Goal: Task Accomplishment & Management: Use online tool/utility

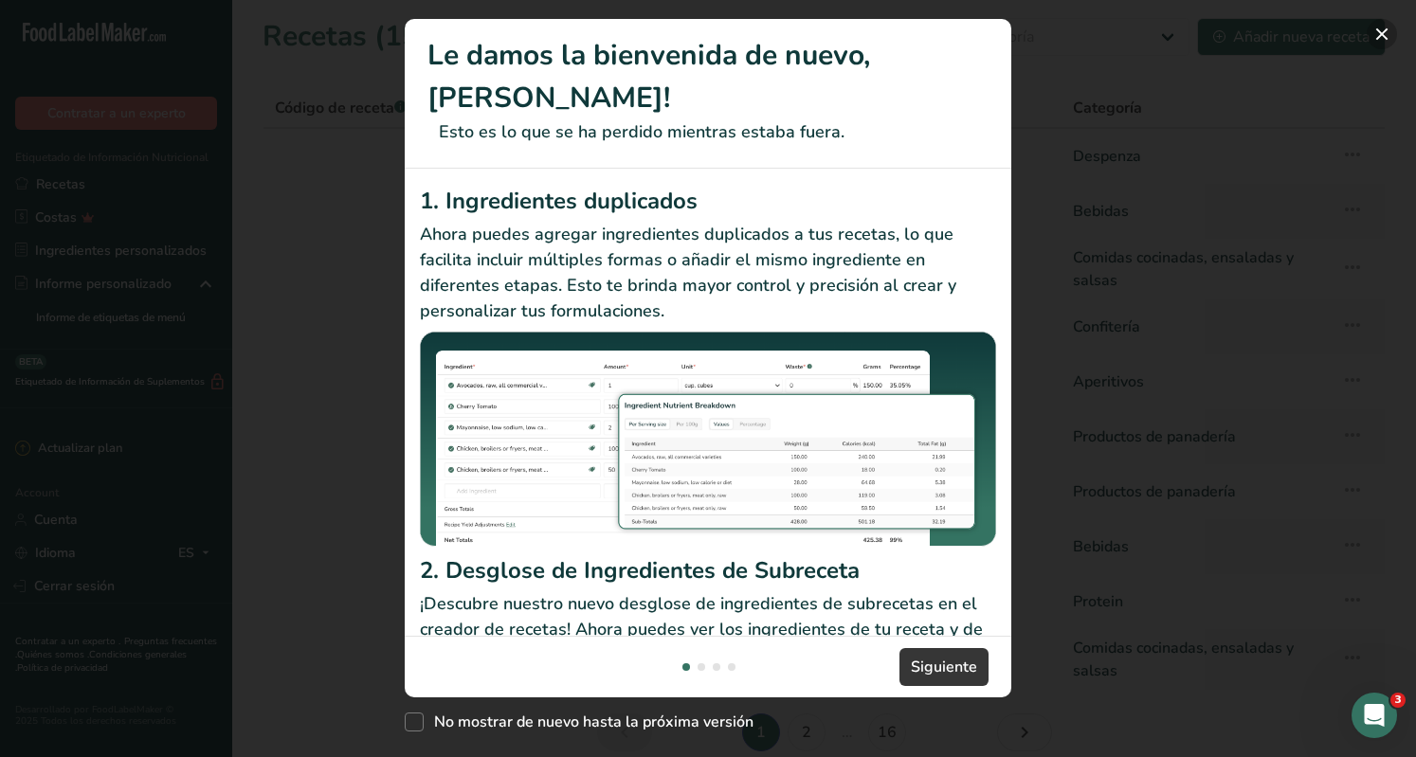
click at [1386, 25] on button "New Features" at bounding box center [1382, 34] width 30 height 30
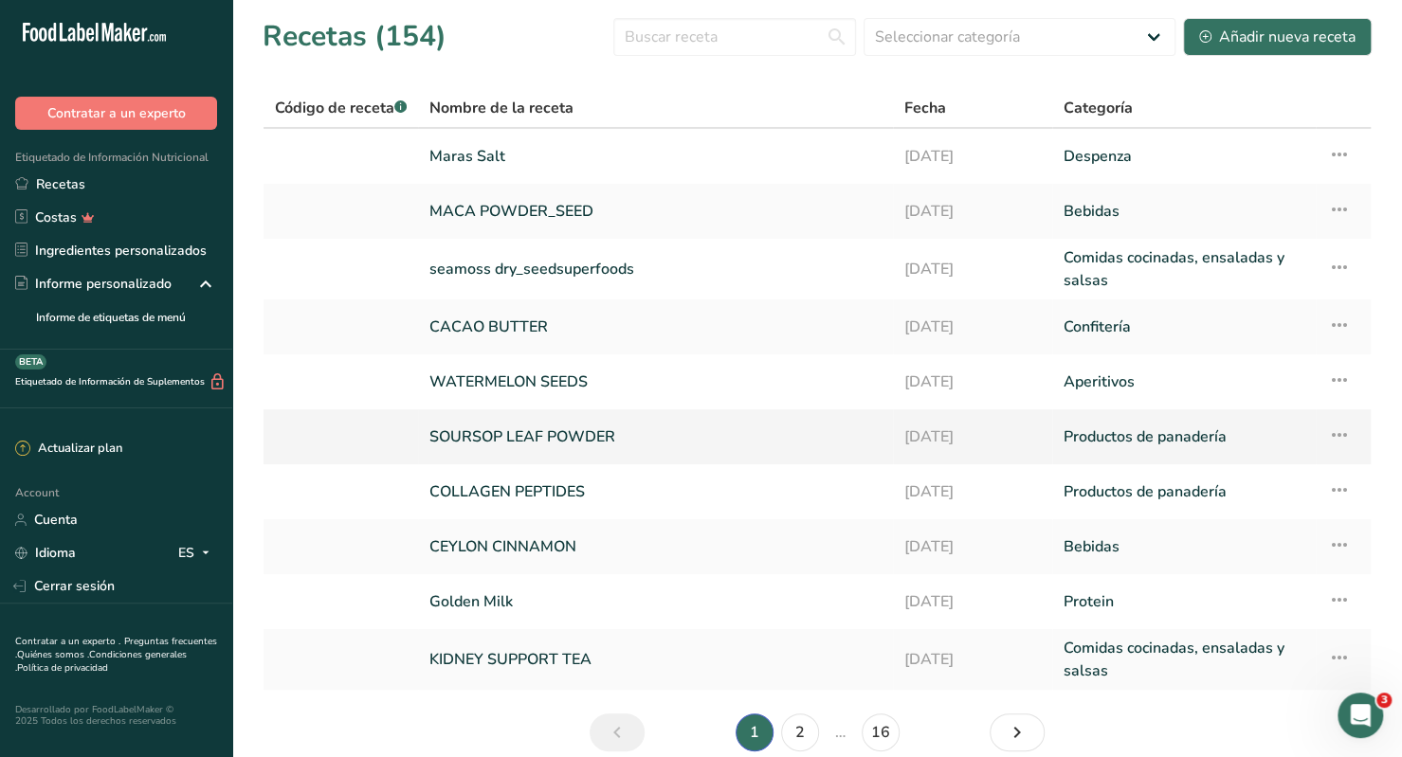
click at [568, 434] on link "SOURSOP LEAF POWDER" at bounding box center [655, 437] width 452 height 40
click at [562, 673] on link "KIDNEY SUPPORT TEA" at bounding box center [655, 660] width 452 height 46
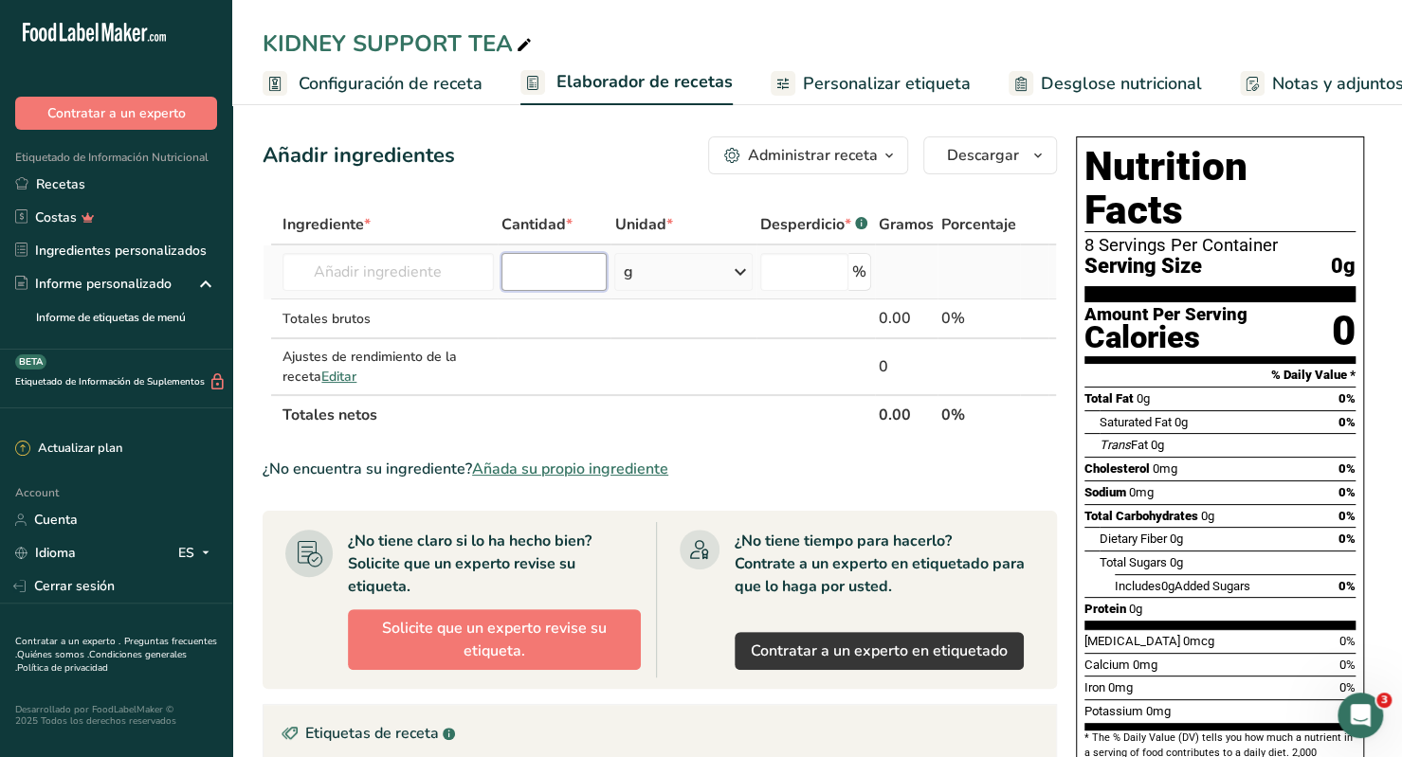
click at [559, 275] on input "number" at bounding box center [554, 272] width 106 height 38
click at [368, 82] on span "Configuración de receta" at bounding box center [391, 84] width 184 height 26
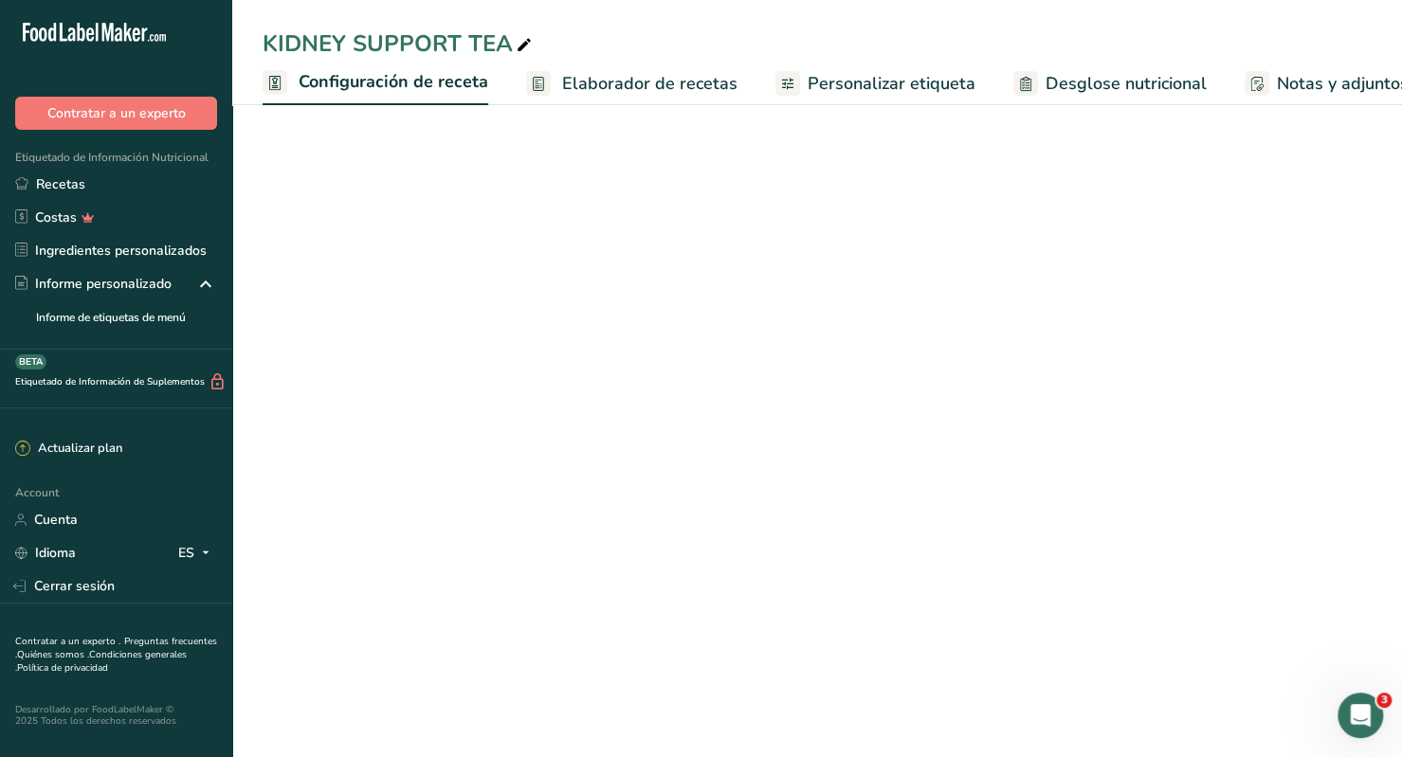
scroll to position [0, 7]
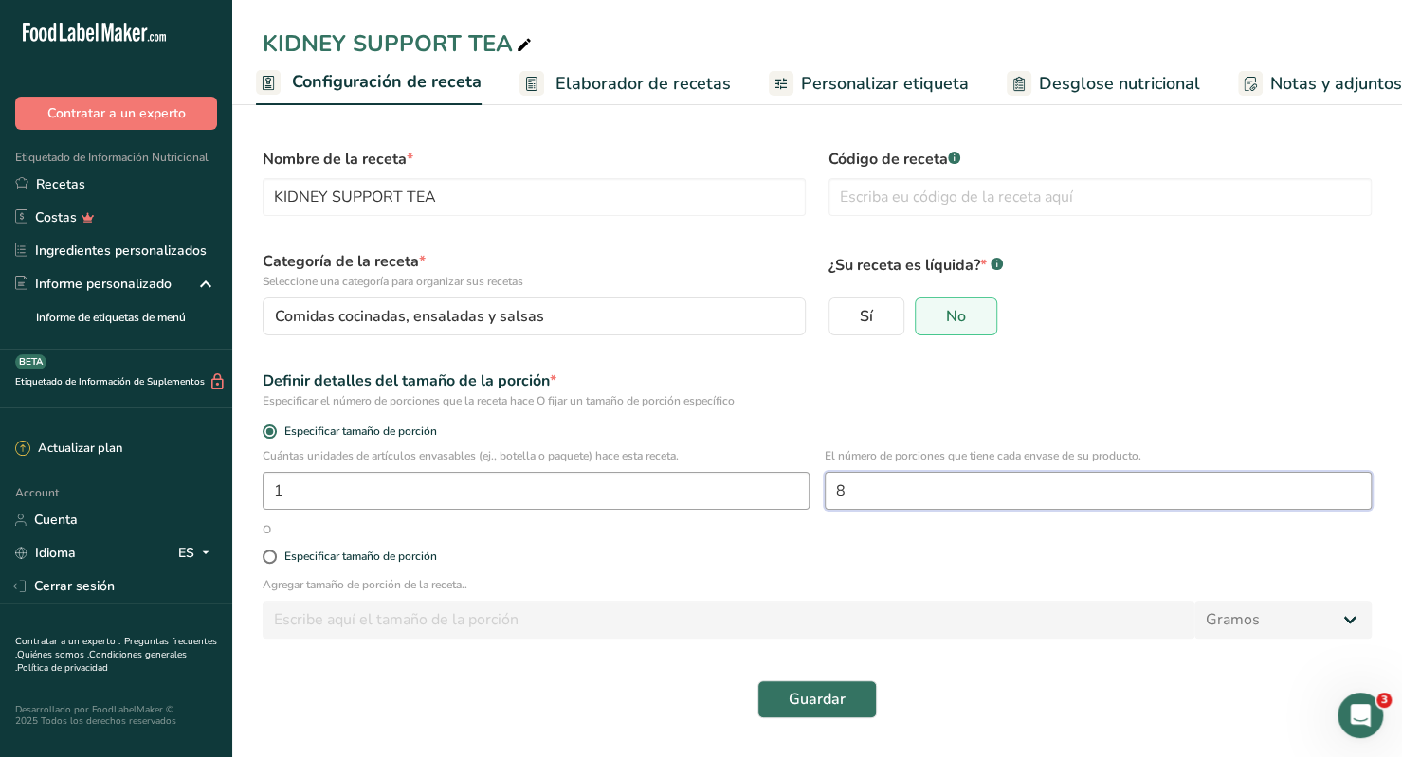
drag, startPoint x: 878, startPoint y: 487, endPoint x: 648, endPoint y: 483, distance: 229.4
click at [648, 483] on div "Cuántas unidades de artículos envasables (ej., botella o paquete) hace esta rec…" at bounding box center [817, 484] width 1132 height 74
type input "34"
click at [671, 583] on p "Agregar tamaño de porción de la receta.." at bounding box center [817, 584] width 1109 height 17
click at [659, 87] on span "Elaborador de recetas" at bounding box center [642, 84] width 175 height 26
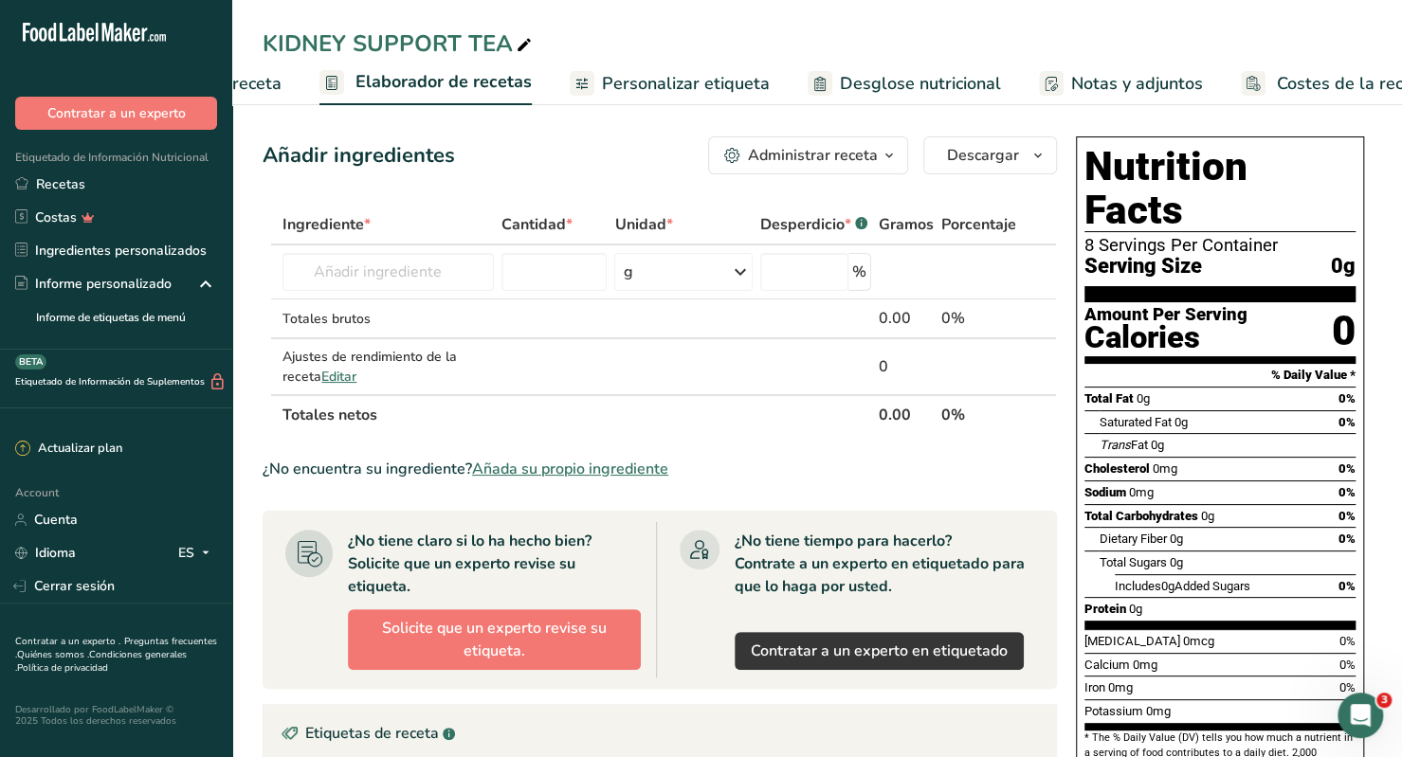
scroll to position [0, 264]
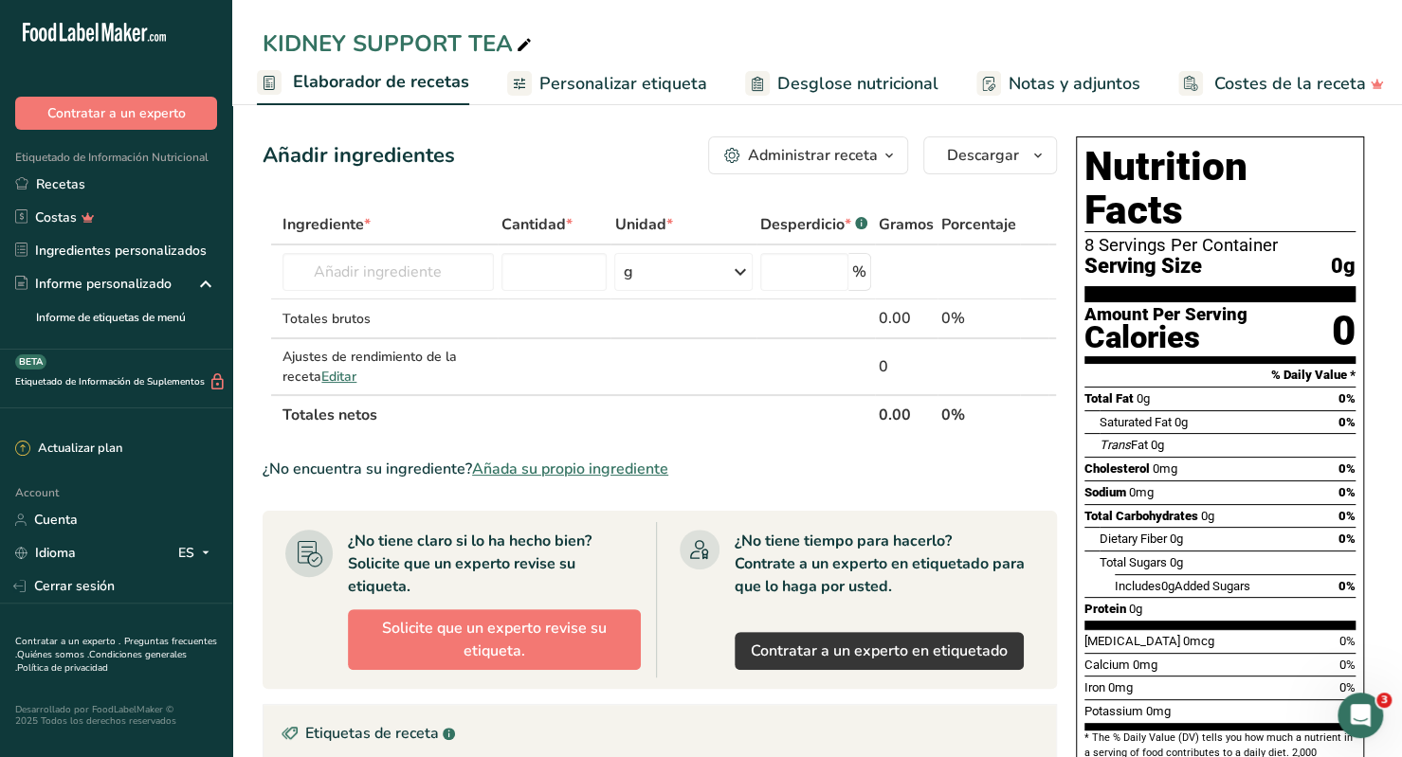
click at [359, 74] on span "Elaborador de recetas" at bounding box center [381, 82] width 176 height 26
click at [320, 84] on span "Elaborador de recetas" at bounding box center [381, 82] width 176 height 26
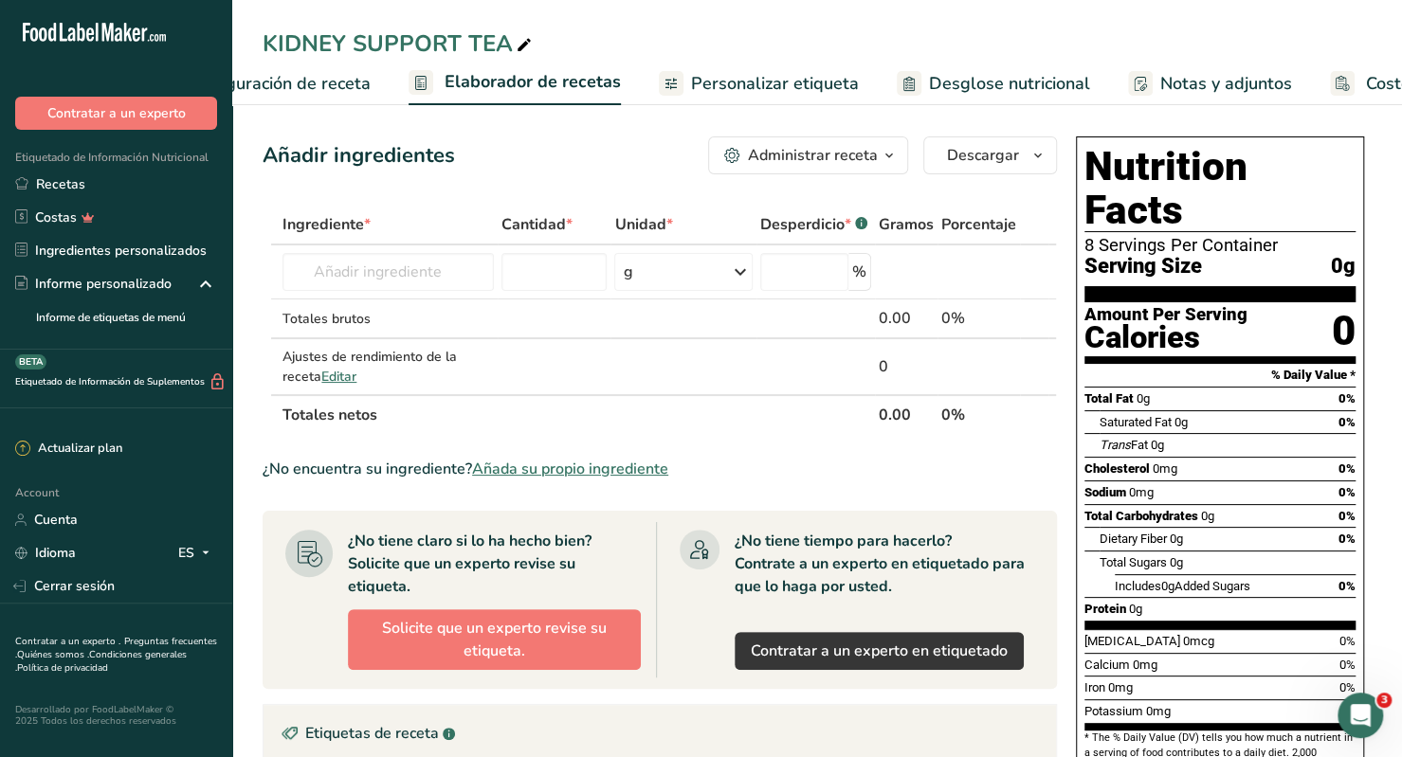
click at [289, 90] on span "Configuración de receta" at bounding box center [279, 84] width 184 height 26
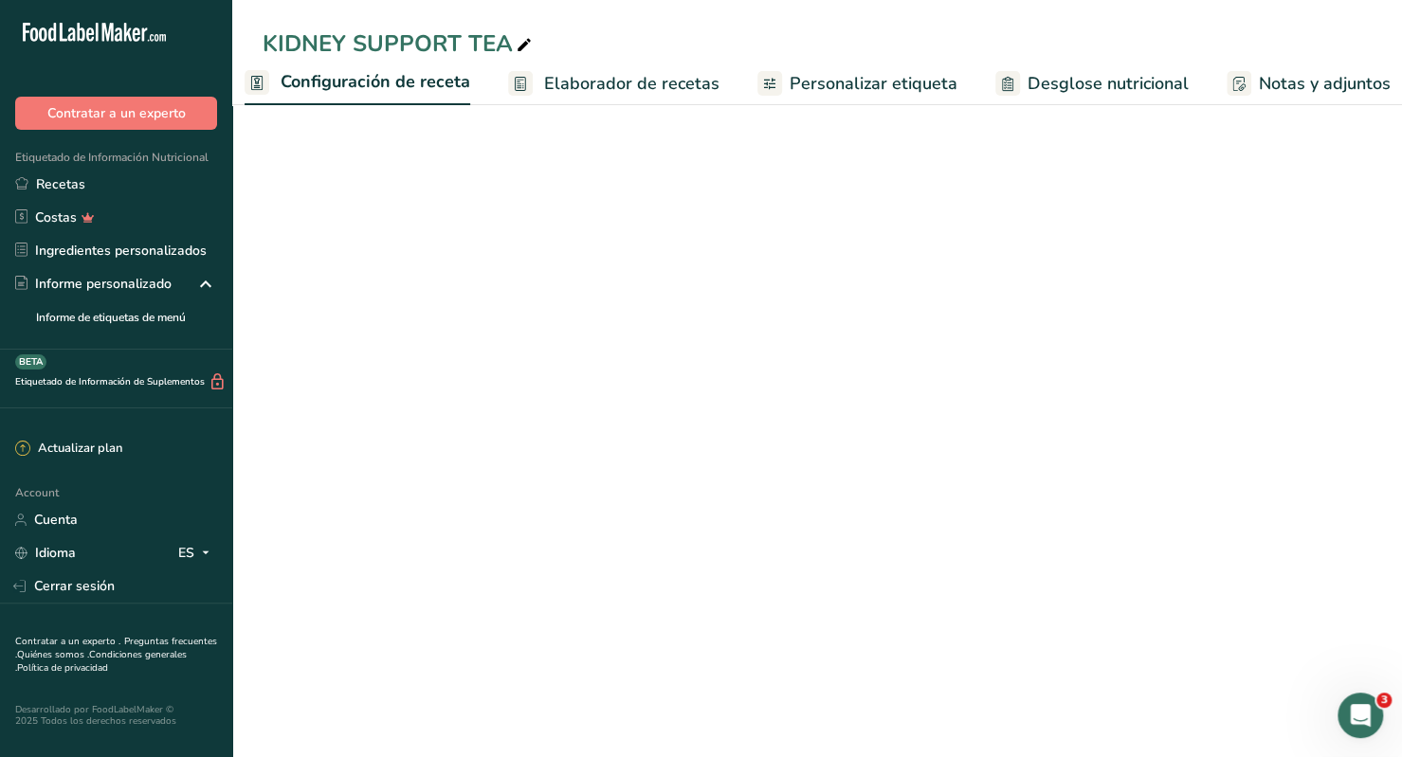
scroll to position [0, 7]
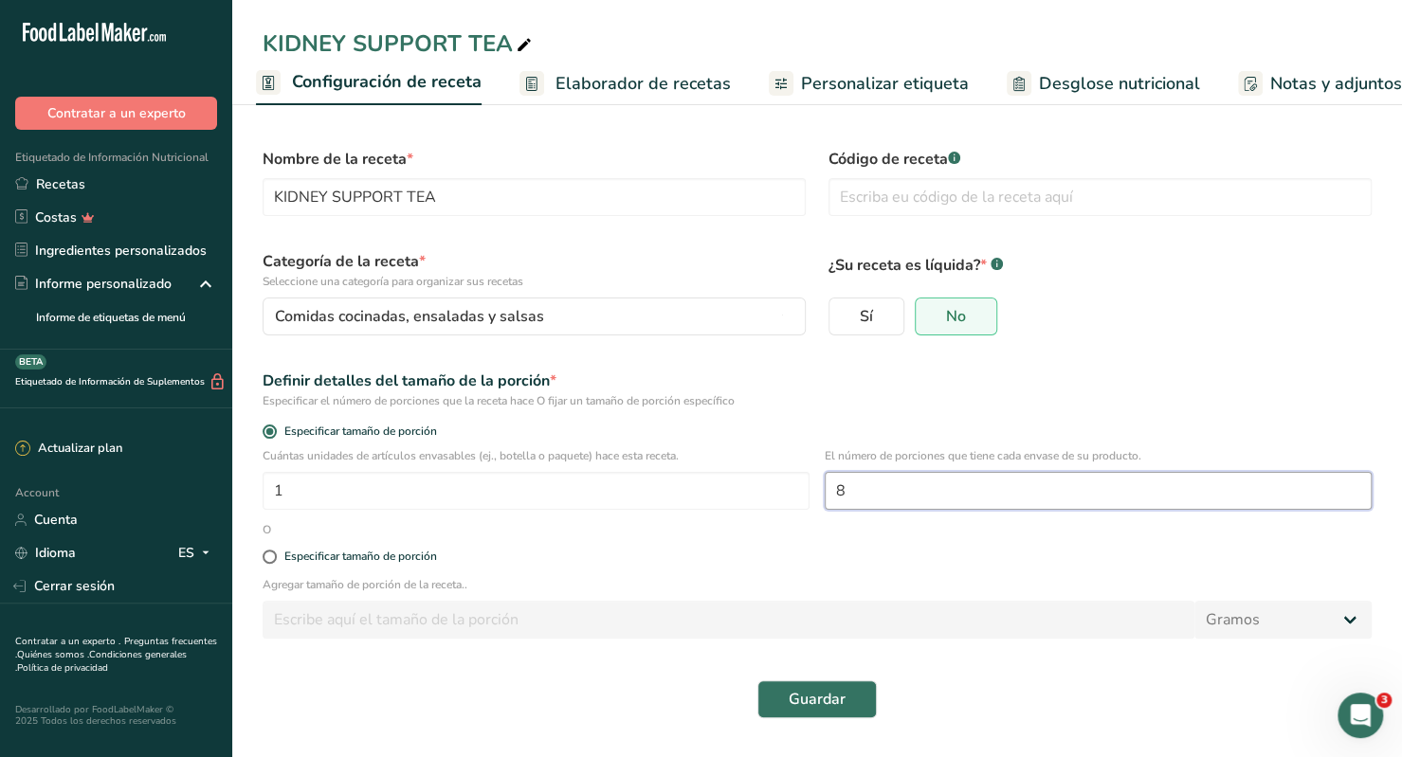
click at [906, 501] on input "8" at bounding box center [1098, 491] width 547 height 38
type input "34"
click at [348, 45] on div "KIDNEY SUPPORT TEA" at bounding box center [399, 44] width 273 height 34
click at [334, 41] on input "KIDNEY SUPPORT TEA" at bounding box center [817, 44] width 1109 height 34
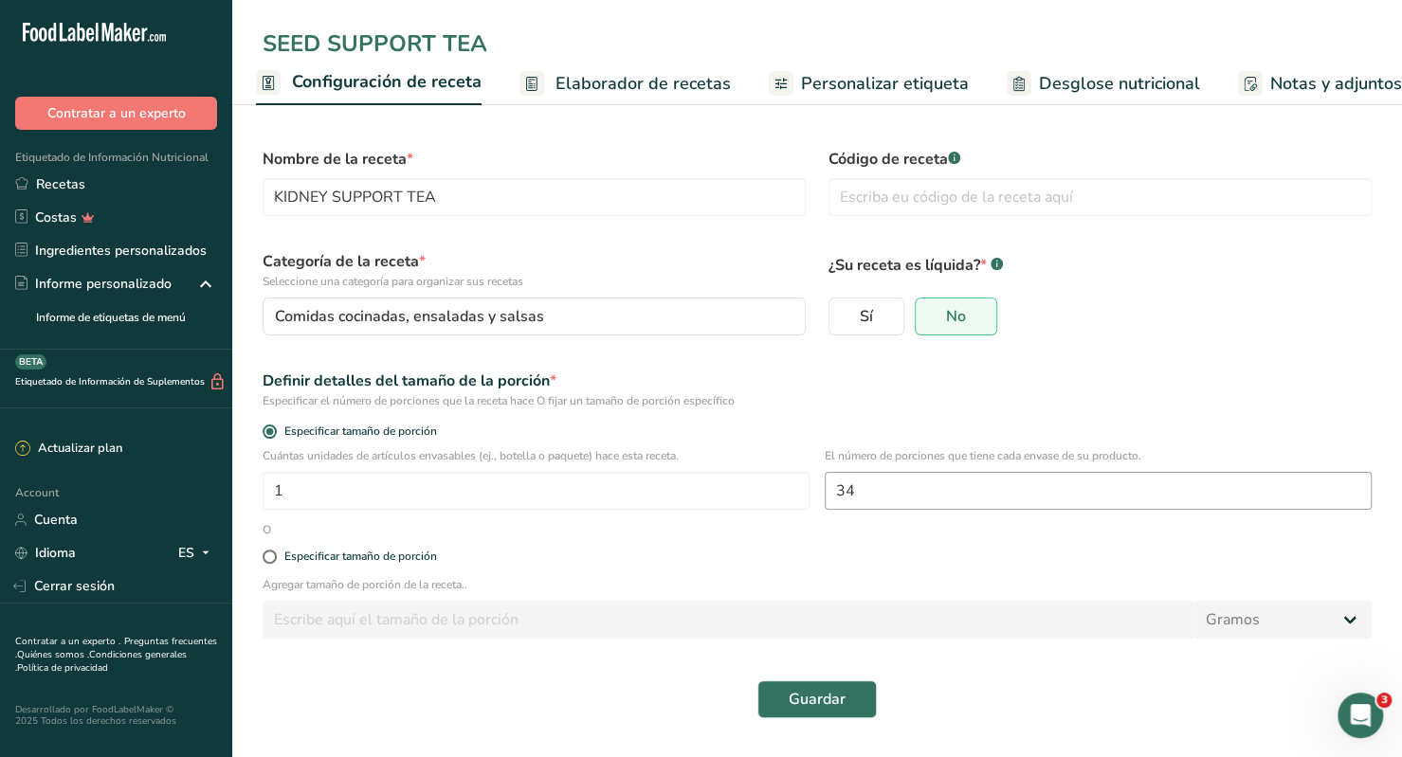
type input "SEED SUPPORT TEA"
click at [886, 505] on input "34" at bounding box center [1098, 491] width 547 height 38
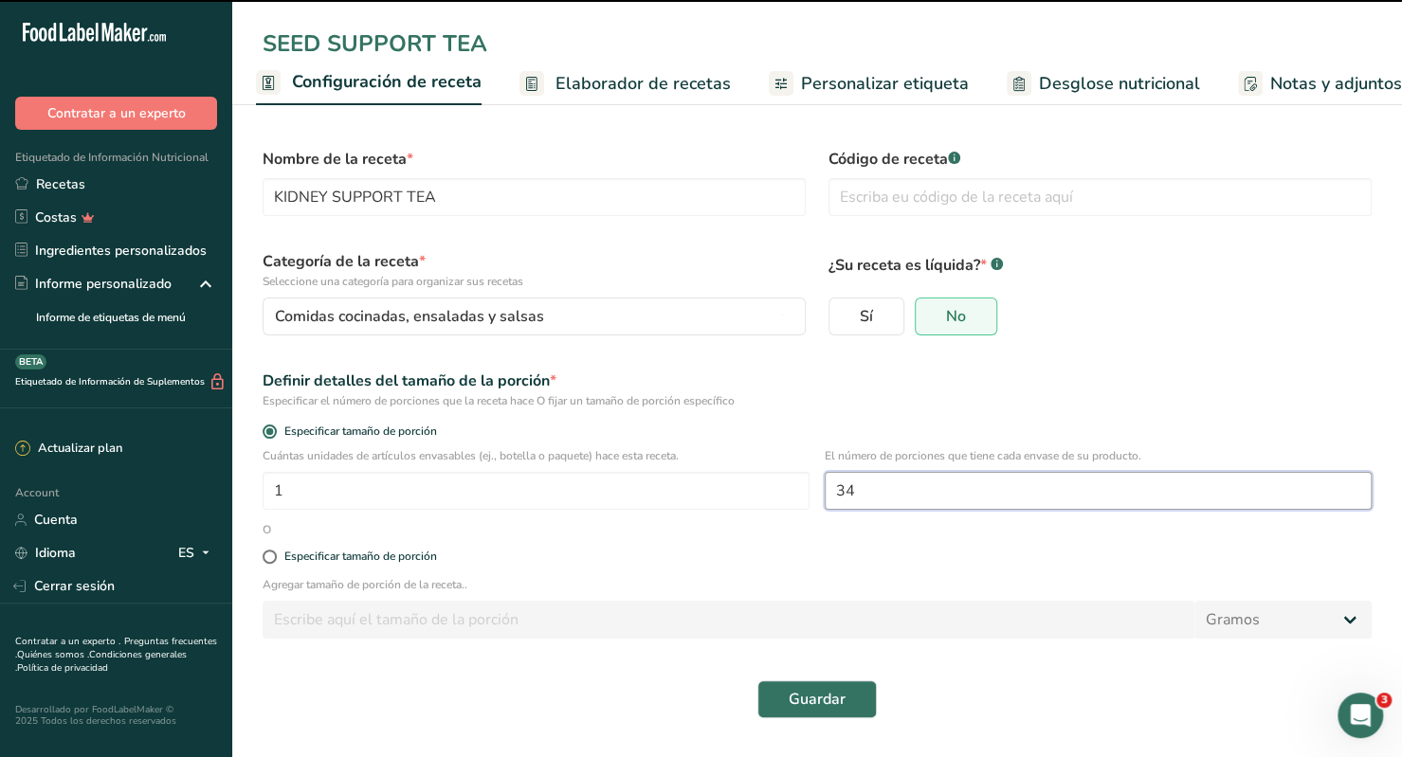
type input "SEED SUPPORT TEA"
type input "8"
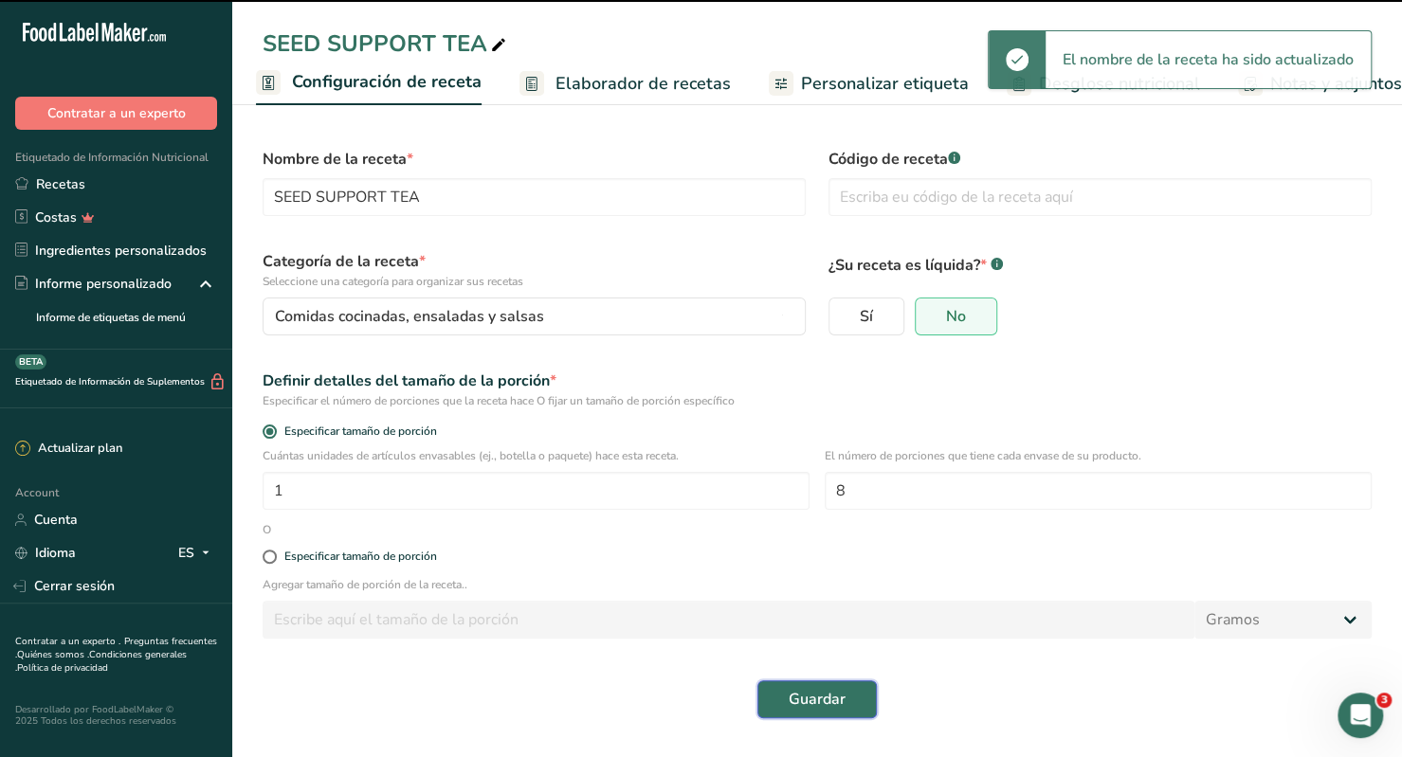
click at [830, 701] on span "Guardar" at bounding box center [817, 699] width 57 height 23
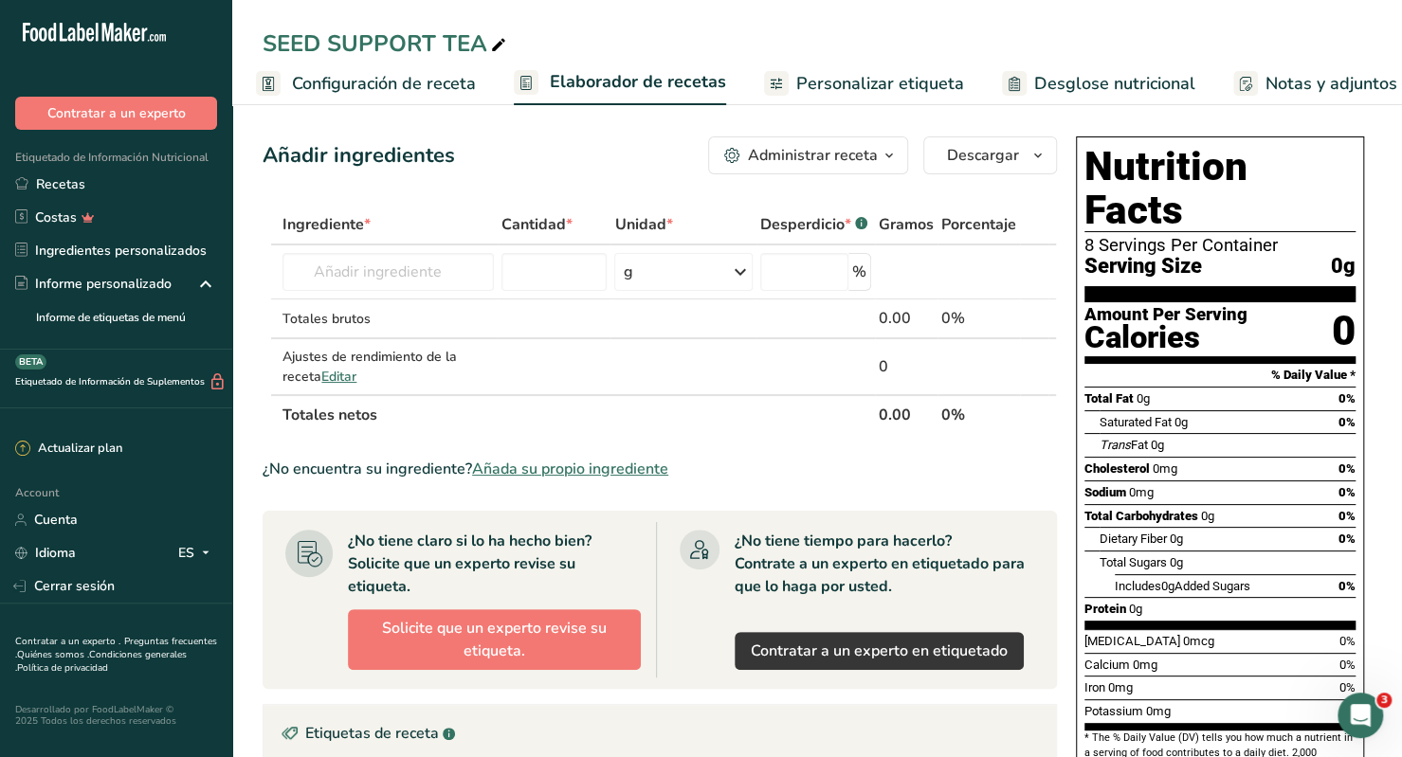
click at [322, 73] on span "Configuración de receta" at bounding box center [384, 84] width 184 height 26
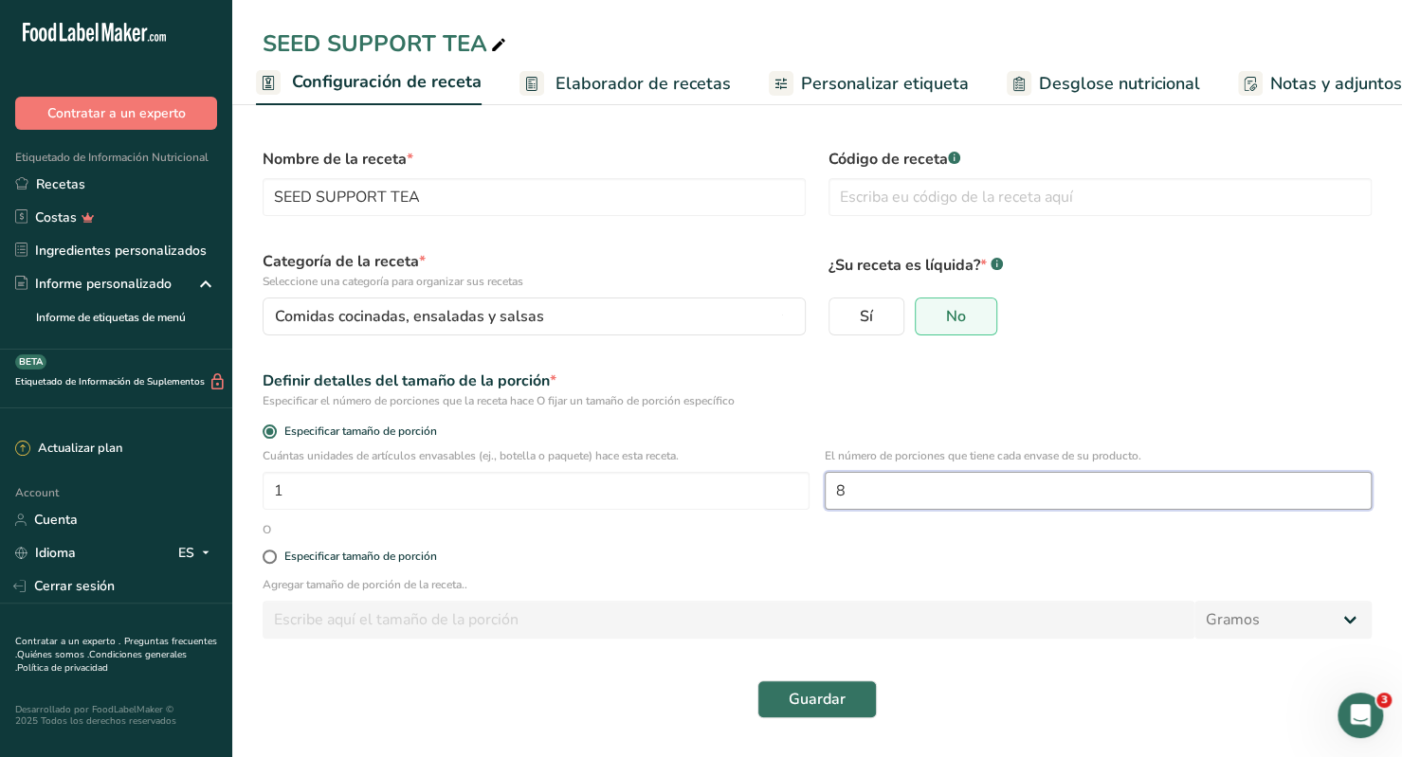
click at [865, 490] on input "8" at bounding box center [1098, 491] width 547 height 38
type input "34"
click at [818, 700] on span "Guardar" at bounding box center [817, 699] width 57 height 23
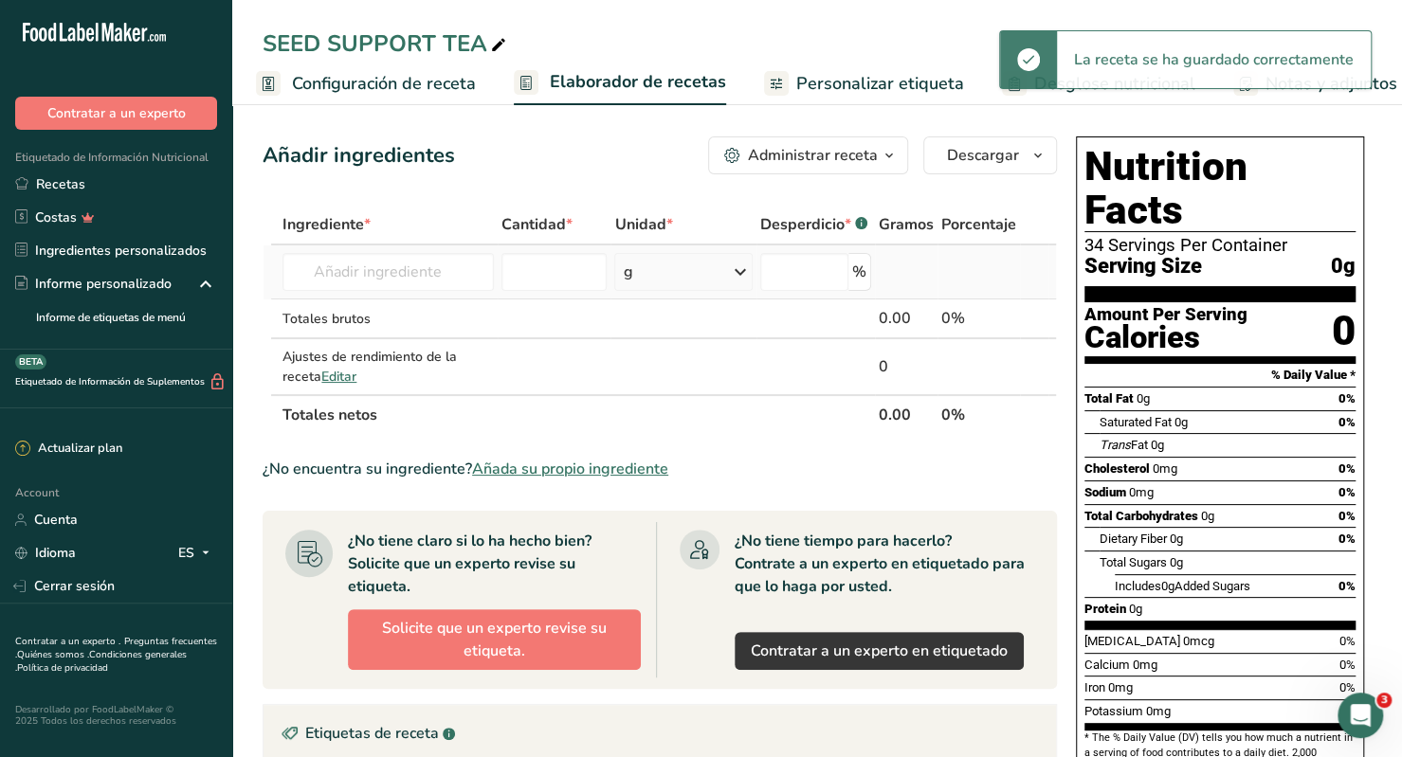
click at [668, 286] on div "g" at bounding box center [683, 272] width 138 height 38
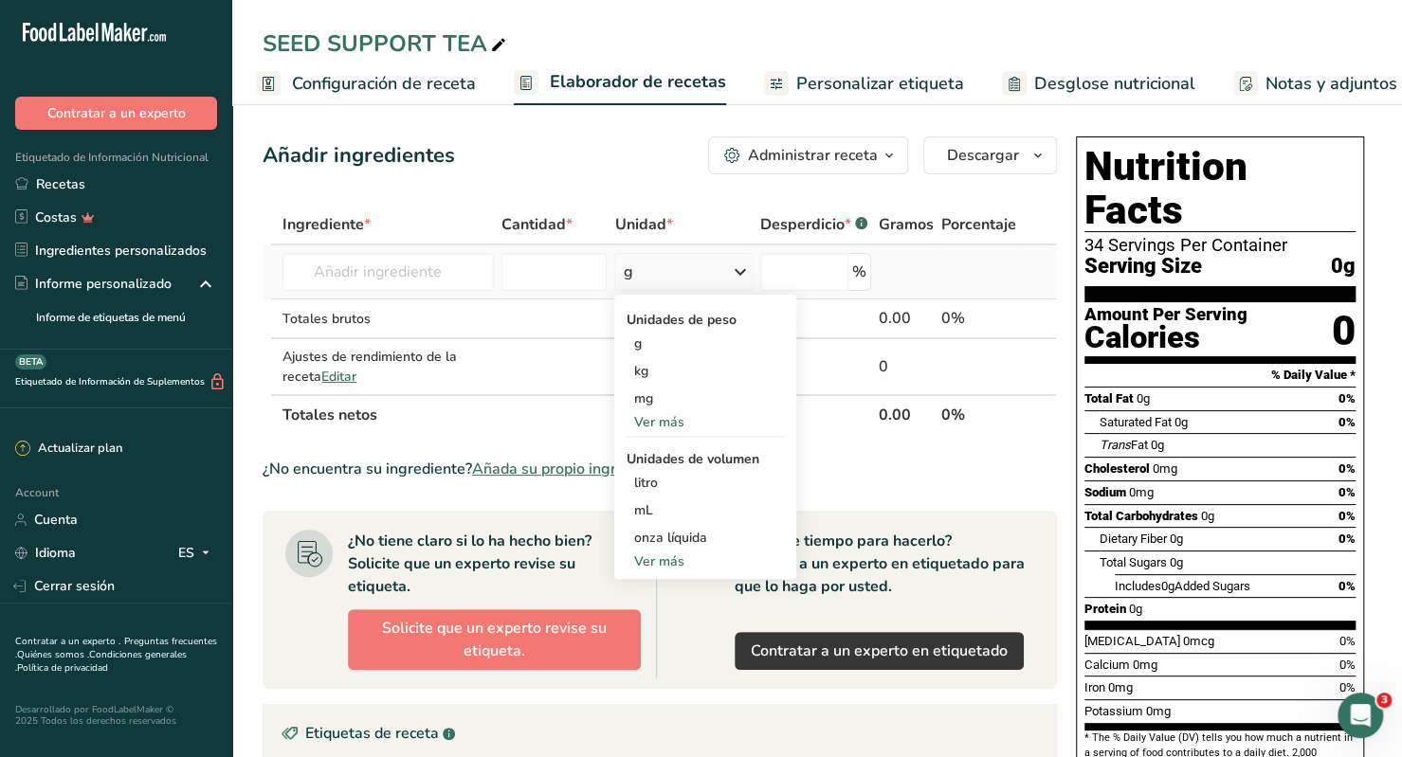
click at [671, 427] on div "Ver más" at bounding box center [705, 422] width 159 height 20
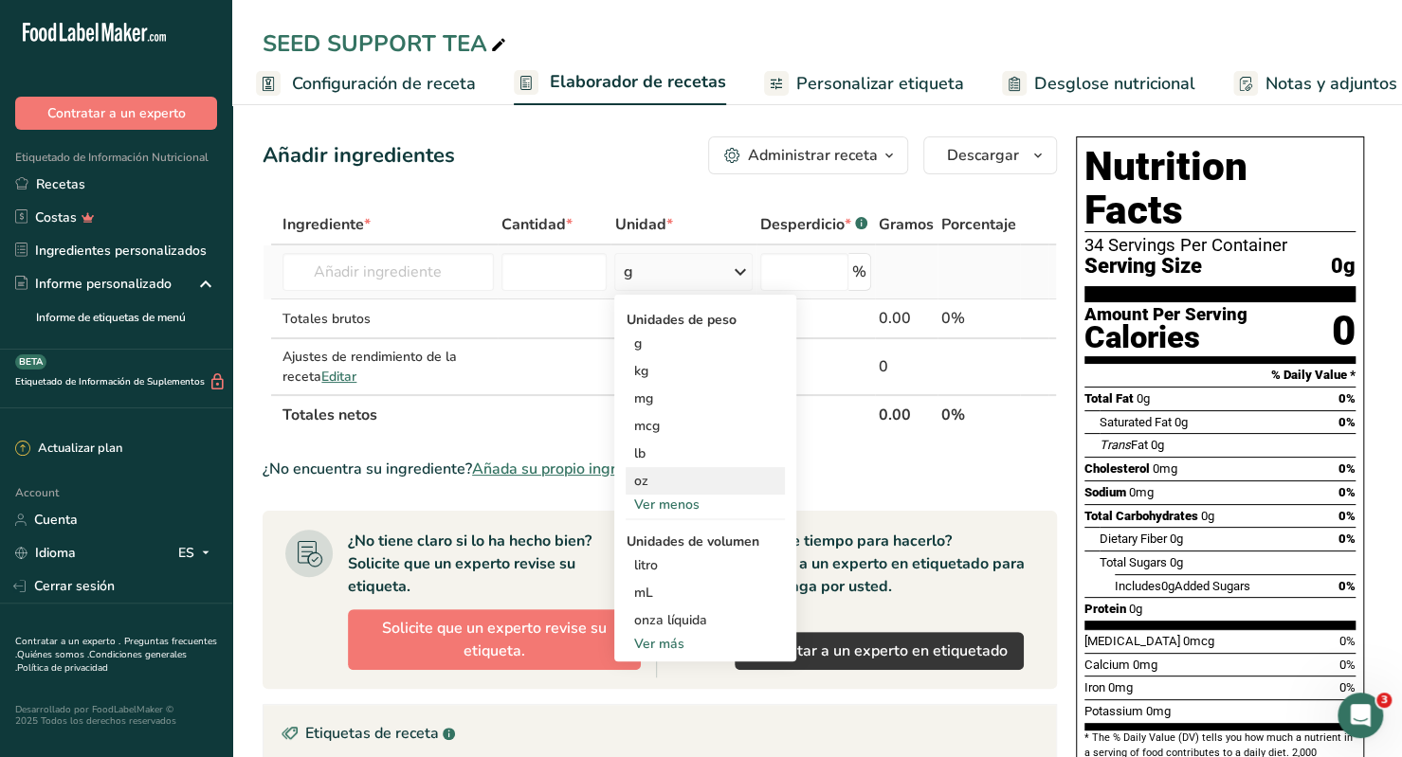
click at [673, 473] on div "oz" at bounding box center [705, 480] width 159 height 27
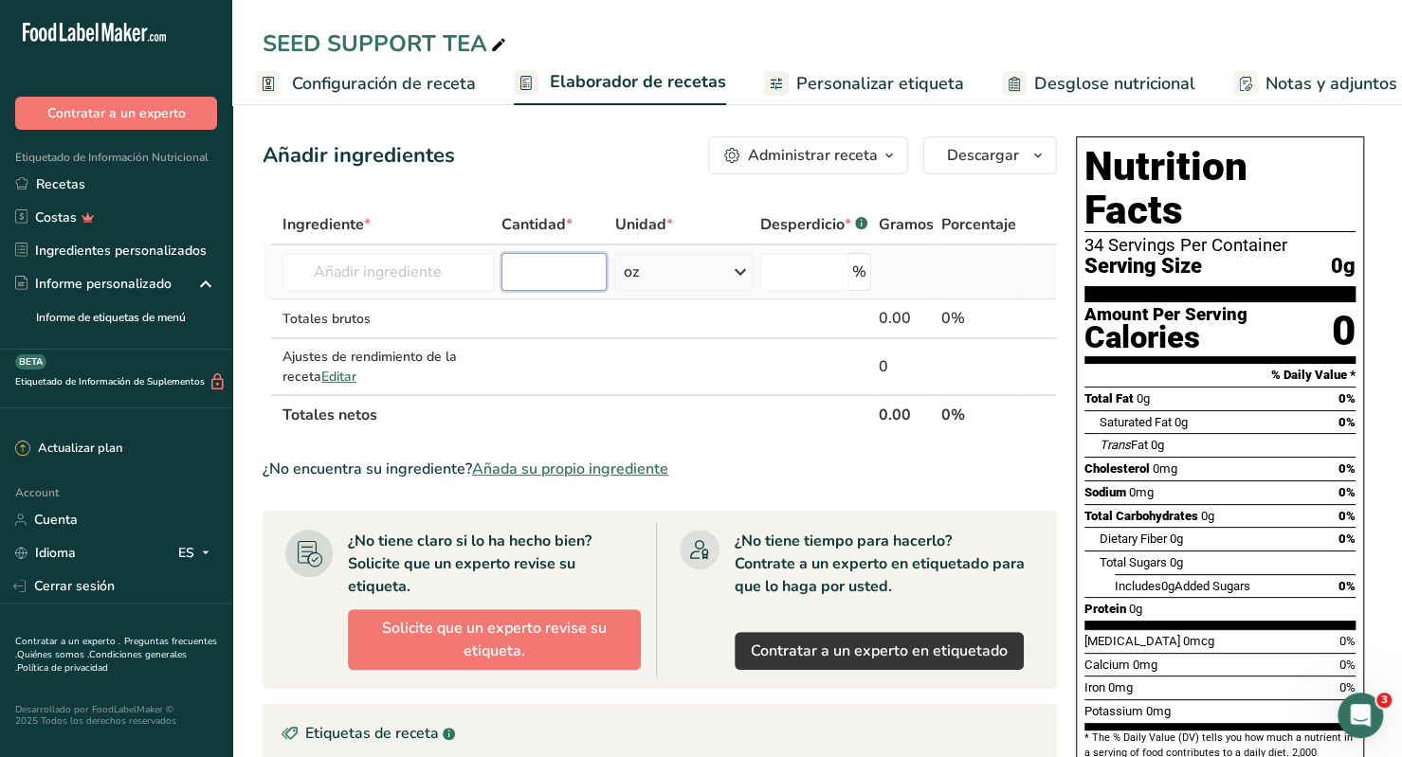
click at [565, 276] on input "number" at bounding box center [554, 272] width 106 height 38
type input "3"
click at [567, 312] on td at bounding box center [555, 320] width 114 height 40
click at [1017, 153] on span "Descargar" at bounding box center [983, 155] width 72 height 23
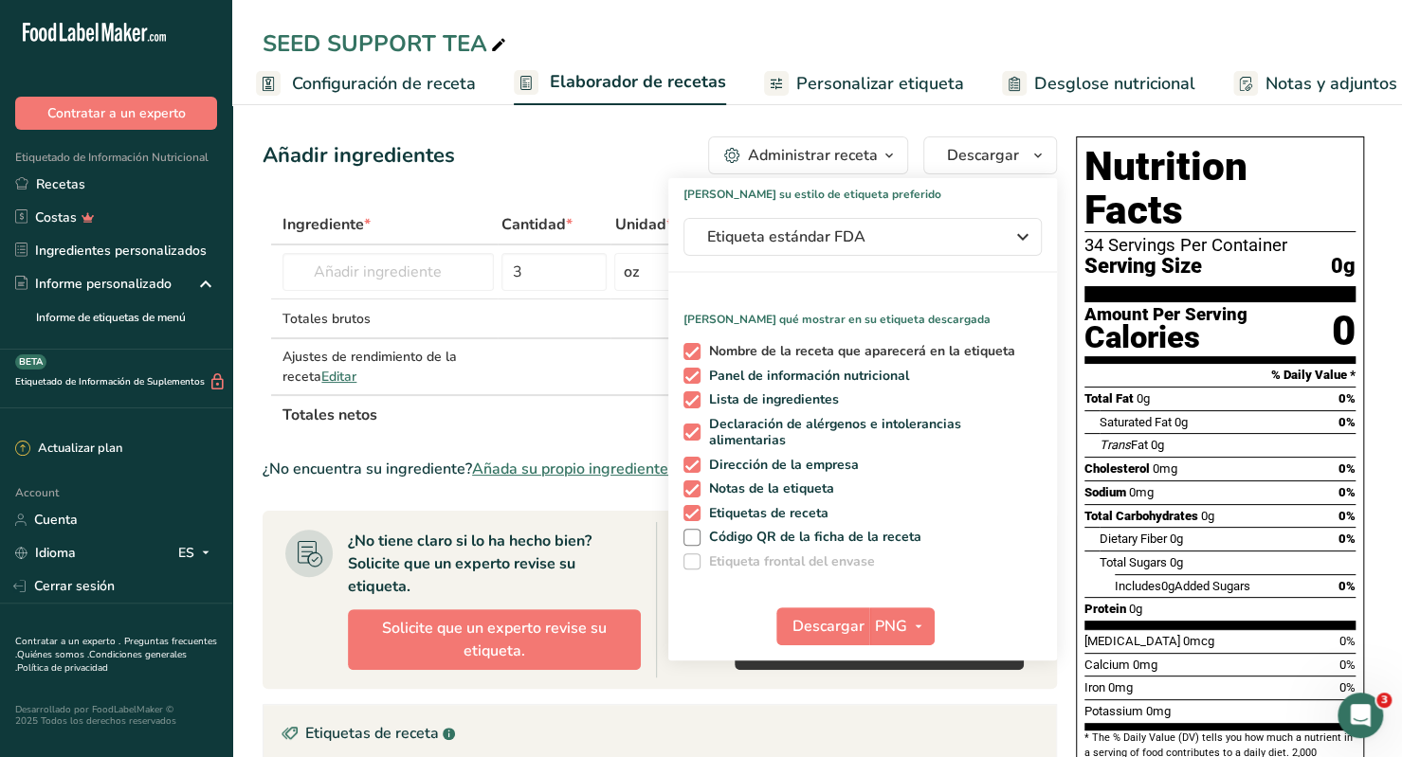
click at [750, 350] on span "Nombre de la receta que aparecerá en la etiqueta" at bounding box center [859, 351] width 316 height 17
click at [696, 350] on input "Nombre de la receta que aparecerá en la etiqueta" at bounding box center [689, 351] width 12 height 12
checkbox input "false"
click at [749, 395] on span "Lista de ingredientes" at bounding box center [770, 399] width 139 height 17
click at [696, 395] on input "Lista de ingredientes" at bounding box center [689, 399] width 12 height 12
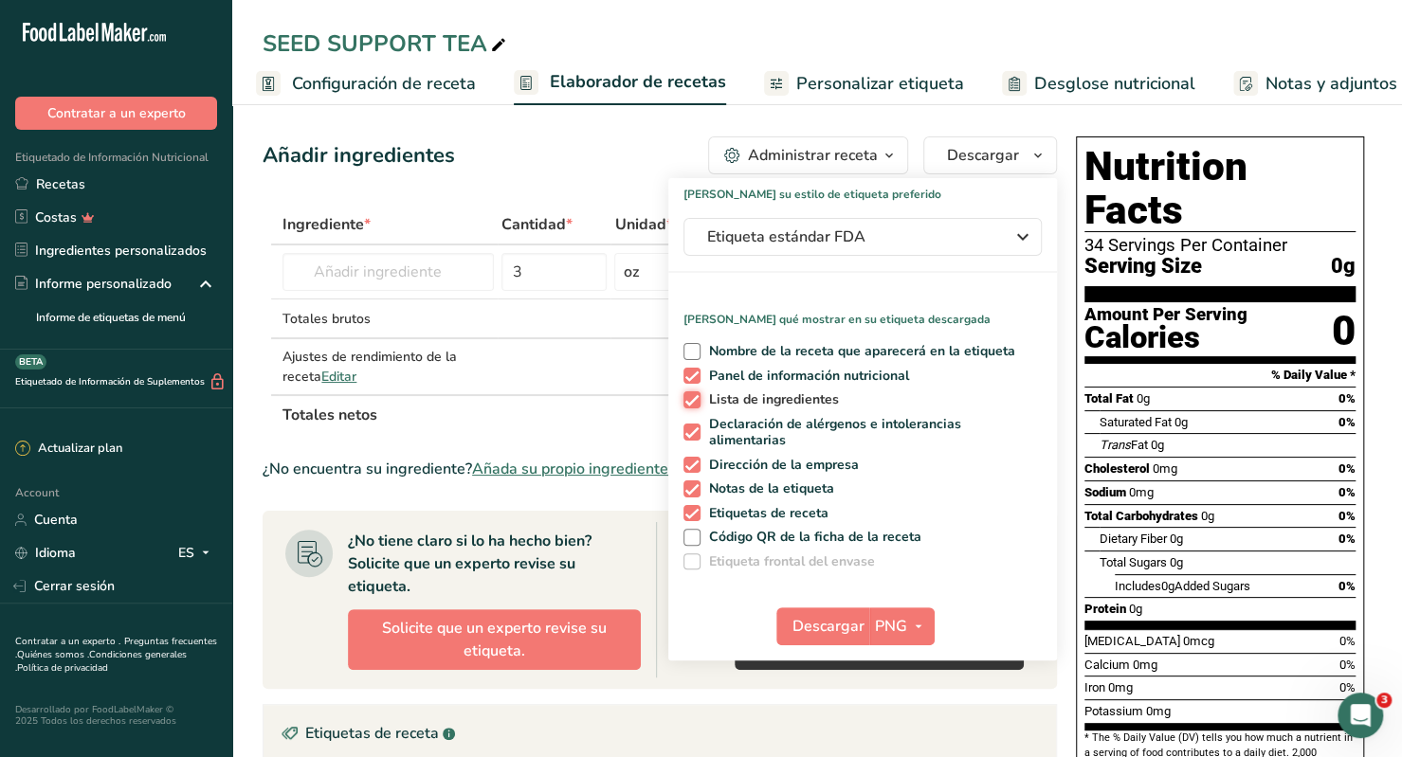
checkbox input "false"
click at [749, 428] on span "Declaración de alérgenos e intolerancias alimentarias" at bounding box center [869, 432] width 336 height 33
click at [696, 428] on input "Declaración de alérgenos e intolerancias alimentarias" at bounding box center [689, 433] width 12 height 12
checkbox input "false"
click at [748, 454] on div "Nombre de la receta que aparecerá en la etiqueta Panel de información nutricion…" at bounding box center [862, 453] width 389 height 234
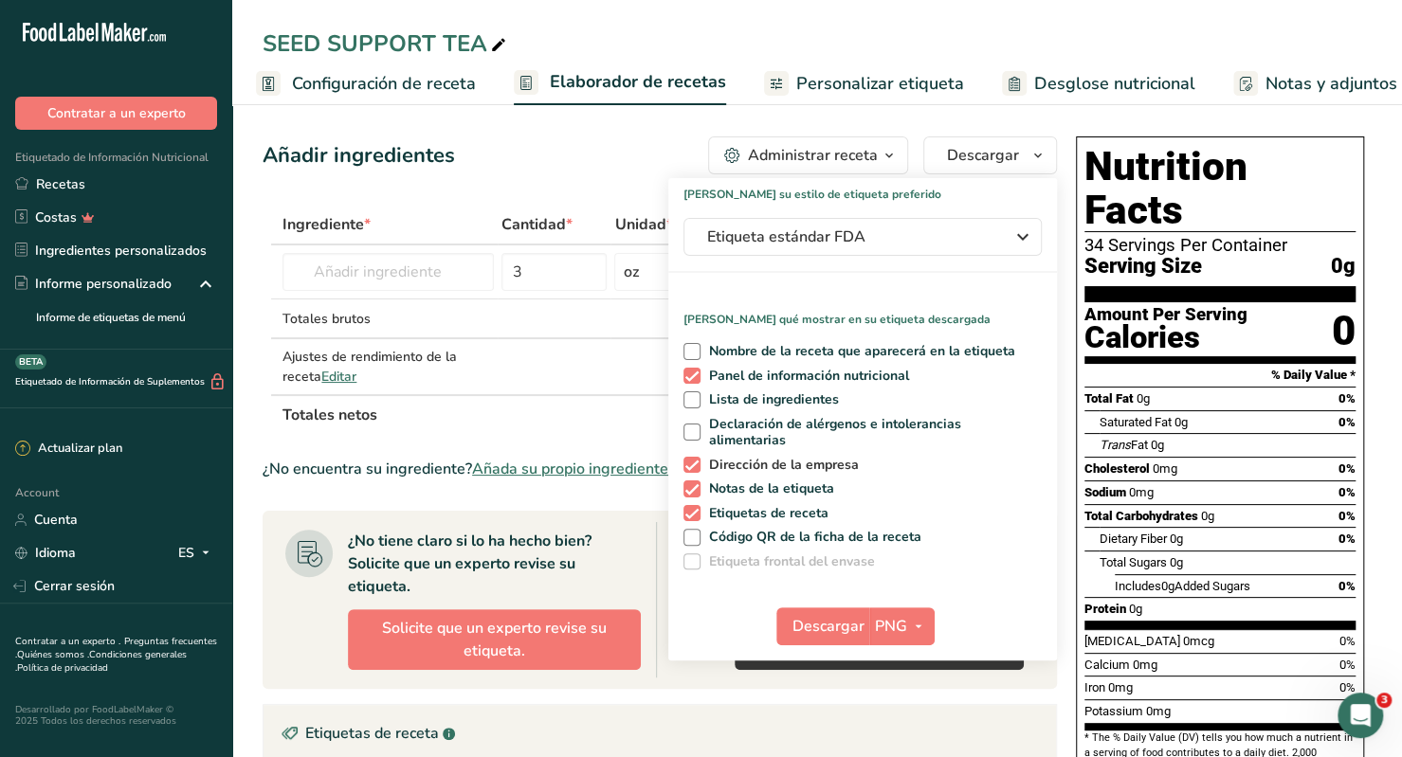
click at [748, 468] on span "Dirección de la empresa" at bounding box center [780, 465] width 159 height 17
click at [696, 468] on input "Dirección de la empresa" at bounding box center [689, 465] width 12 height 12
checkbox input "false"
click at [748, 491] on span "Notas de la etiqueta" at bounding box center [768, 489] width 135 height 17
click at [696, 491] on input "Notas de la etiqueta" at bounding box center [689, 488] width 12 height 12
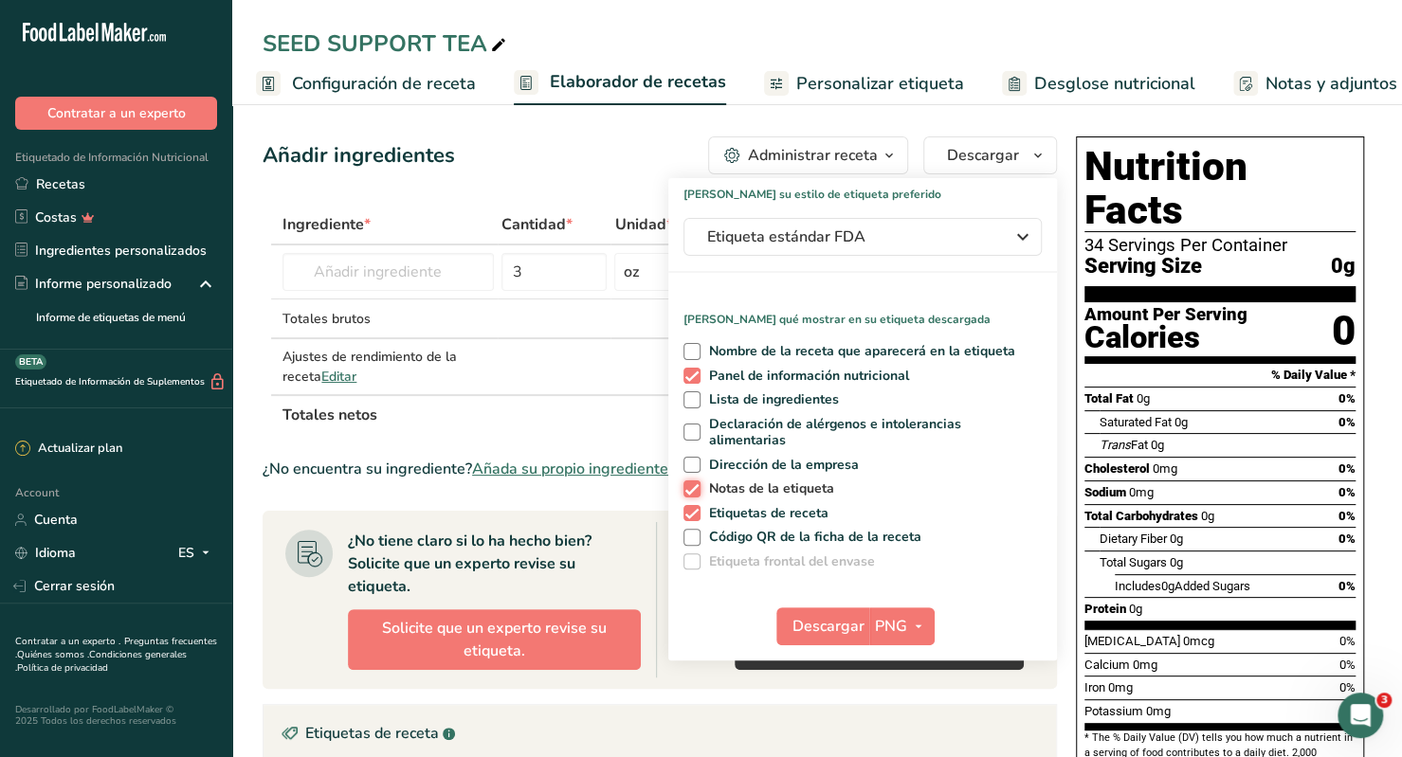
checkbox input "false"
click at [748, 513] on span "Etiquetas de receta" at bounding box center [765, 513] width 129 height 17
click at [696, 513] on input "Etiquetas de receta" at bounding box center [689, 513] width 12 height 12
checkbox input "false"
click at [896, 246] on span "Etiqueta estándar FDA" at bounding box center [849, 237] width 284 height 23
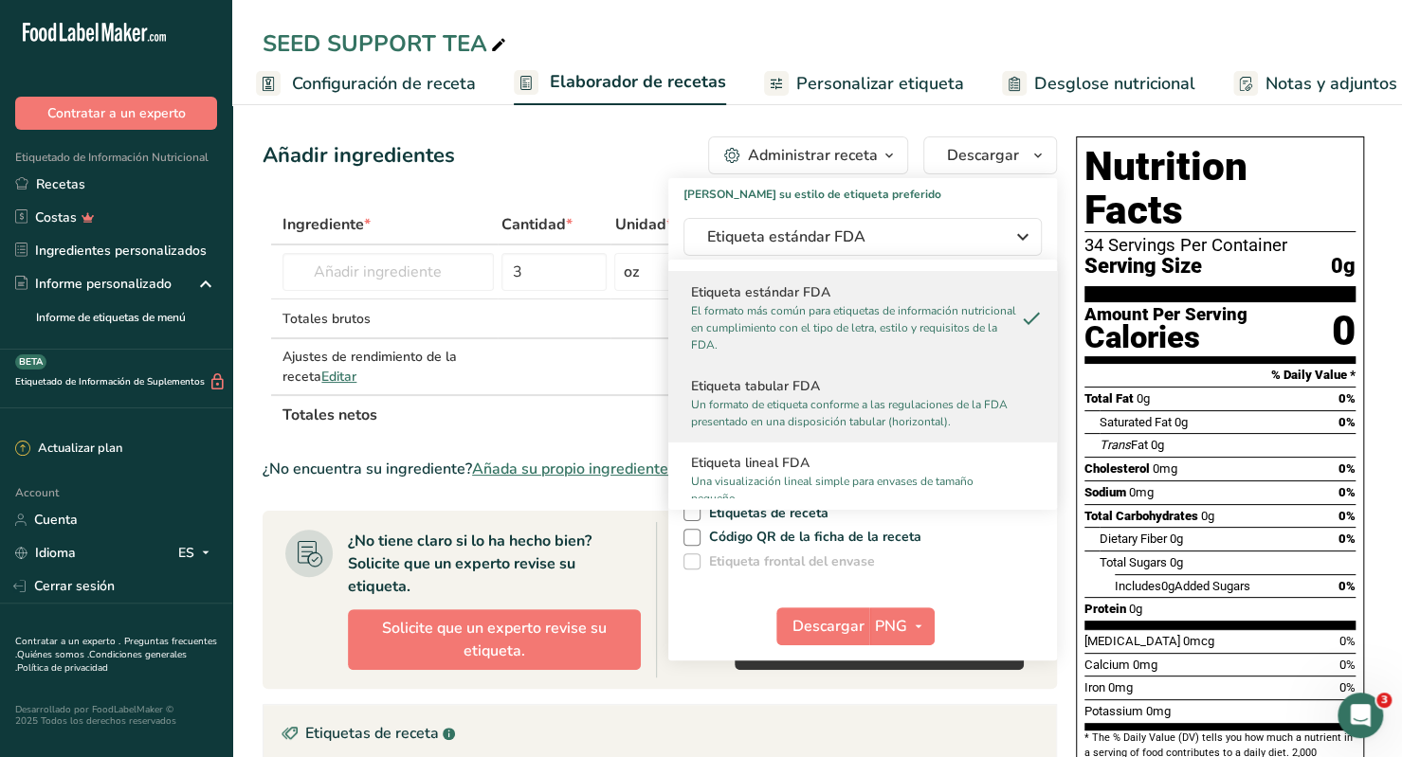
click at [828, 382] on h2 "Etiqueta tabular FDA" at bounding box center [862, 386] width 343 height 20
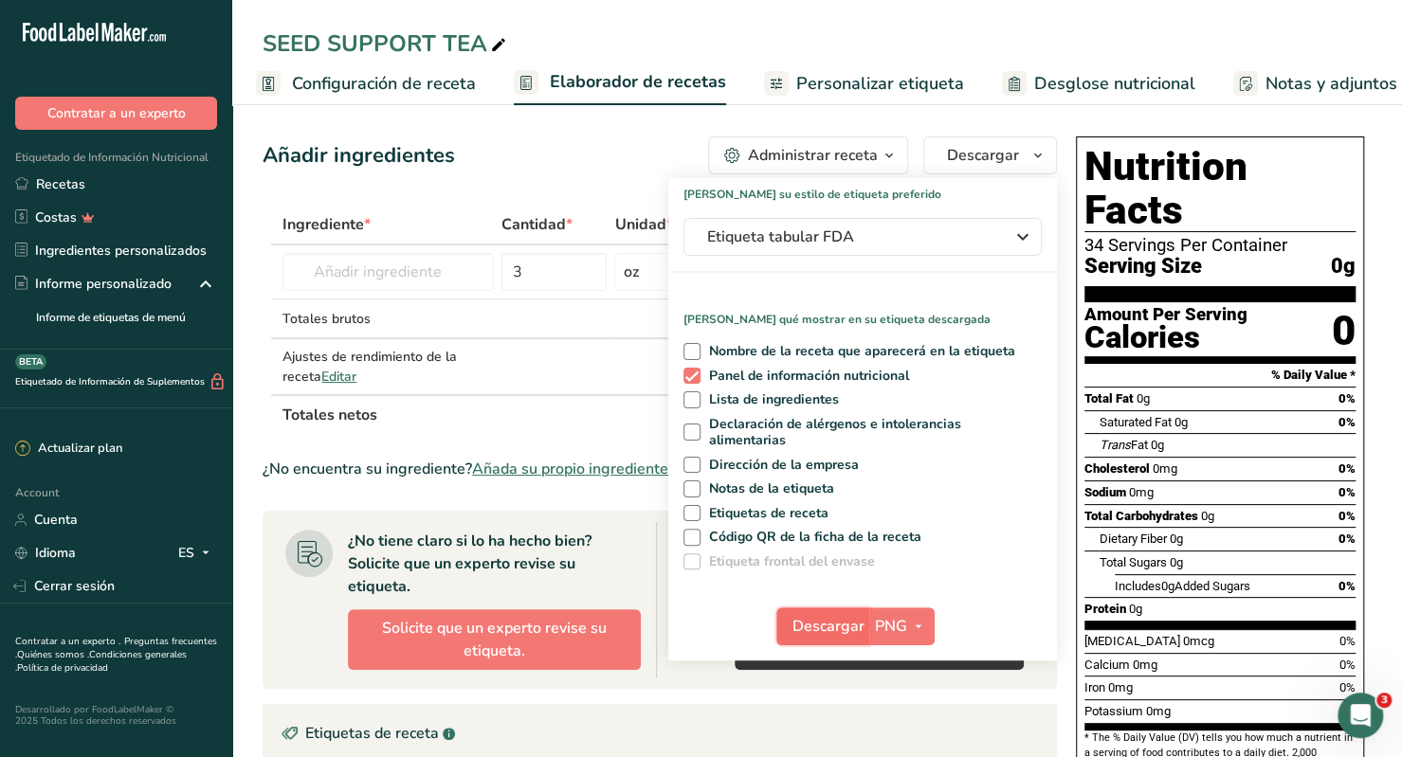
click at [844, 633] on span "Descargar" at bounding box center [828, 626] width 72 height 23
